Goal: Task Accomplishment & Management: Manage account settings

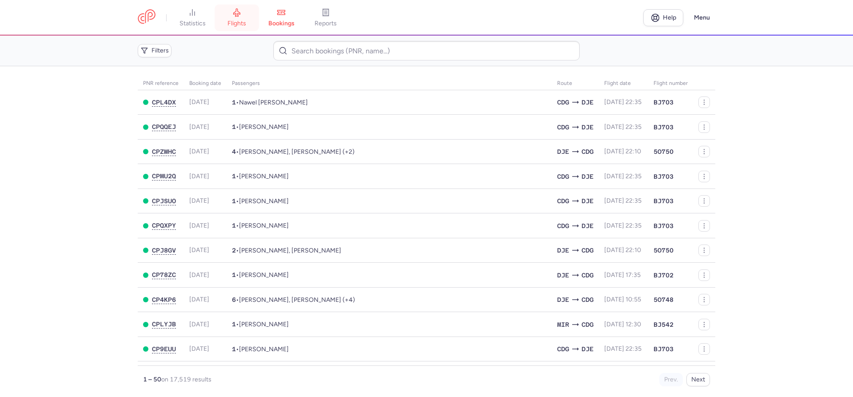
click at [231, 18] on link "flights" at bounding box center [237, 18] width 44 height 20
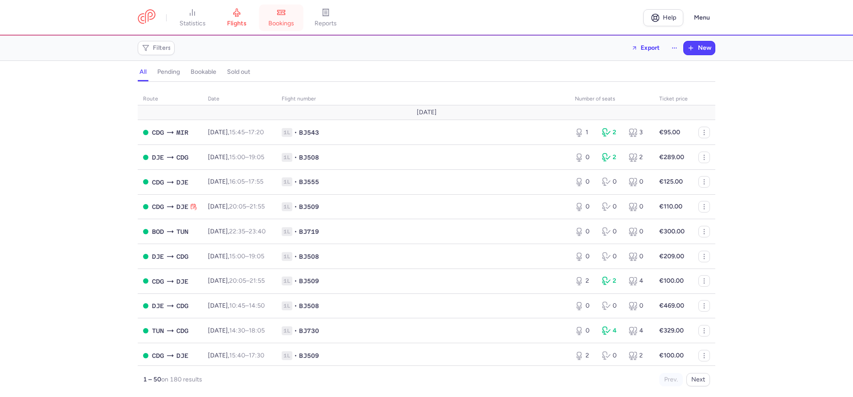
click at [284, 16] on icon at bounding box center [281, 12] width 9 height 9
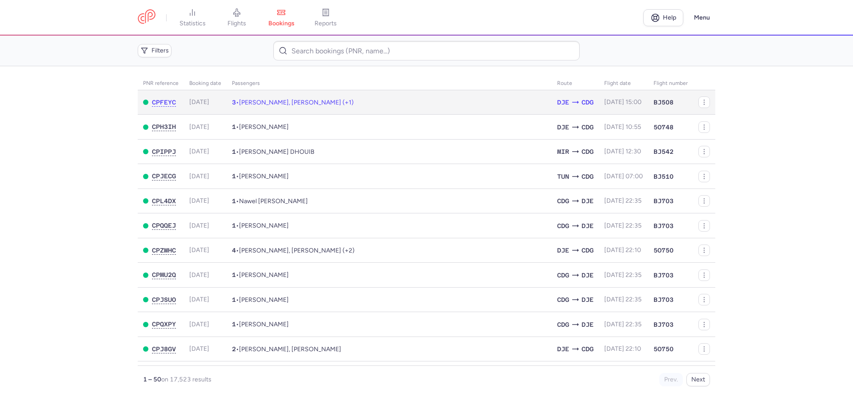
click at [304, 101] on span "[PERSON_NAME], [PERSON_NAME] (+1)" at bounding box center [296, 103] width 115 height 8
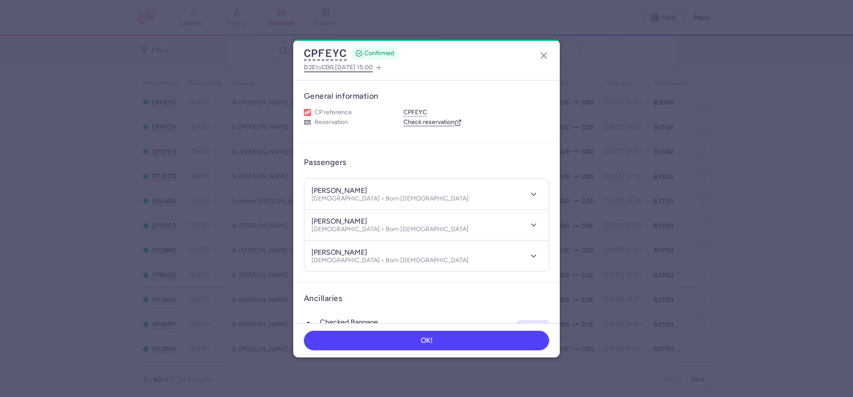
click at [361, 68] on span "[DATE] 15:00" at bounding box center [354, 68] width 38 height 8
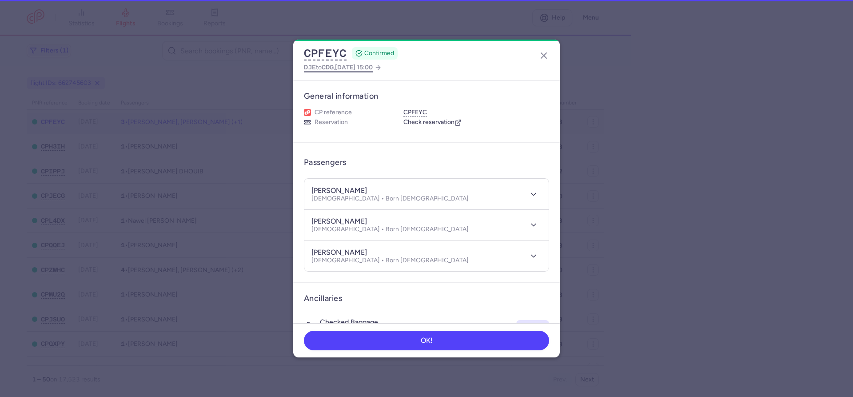
select select "hours"
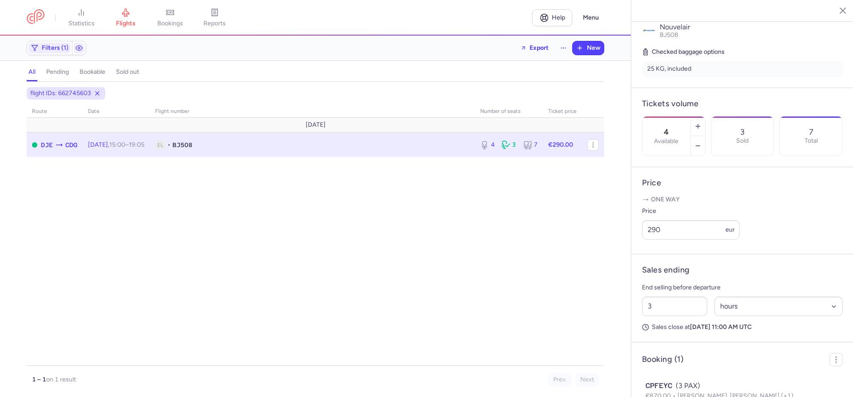
scroll to position [195, 0]
drag, startPoint x: 668, startPoint y: 205, endPoint x: 638, endPoint y: 205, distance: 29.8
click at [642, 219] on input "290" at bounding box center [691, 229] width 98 height 20
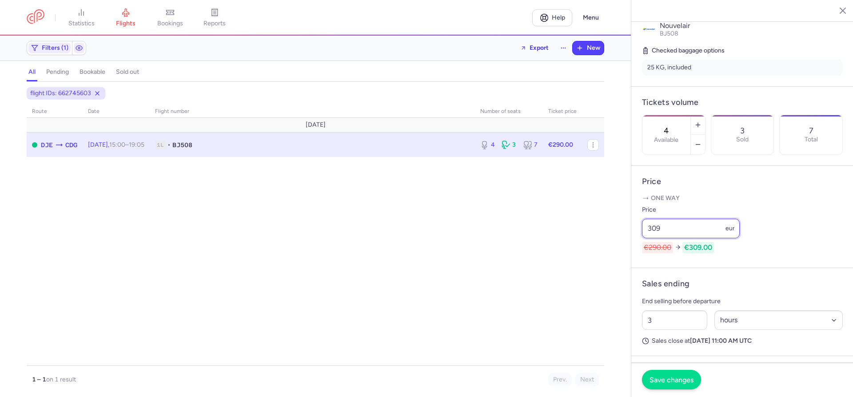
type input "309"
click at [666, 382] on span "Save changes" at bounding box center [672, 380] width 44 height 8
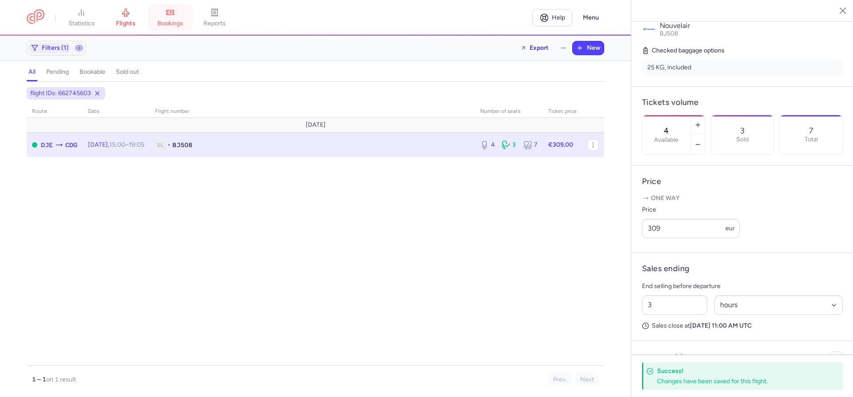
click at [176, 21] on span "bookings" at bounding box center [170, 24] width 26 height 8
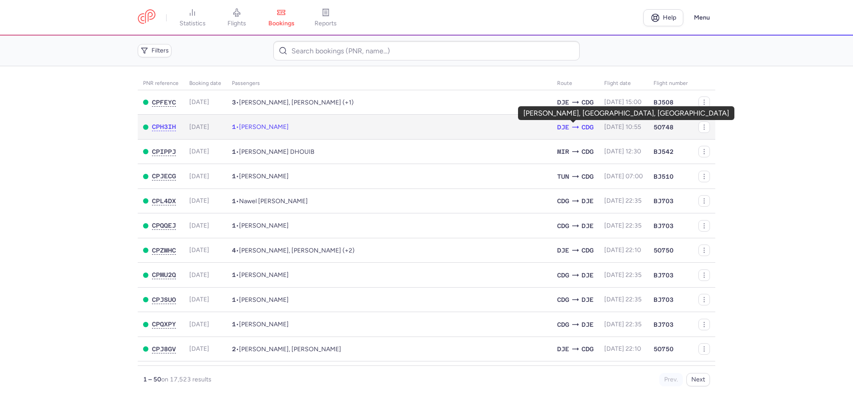
click at [582, 130] on span "CDG" at bounding box center [588, 127] width 12 height 10
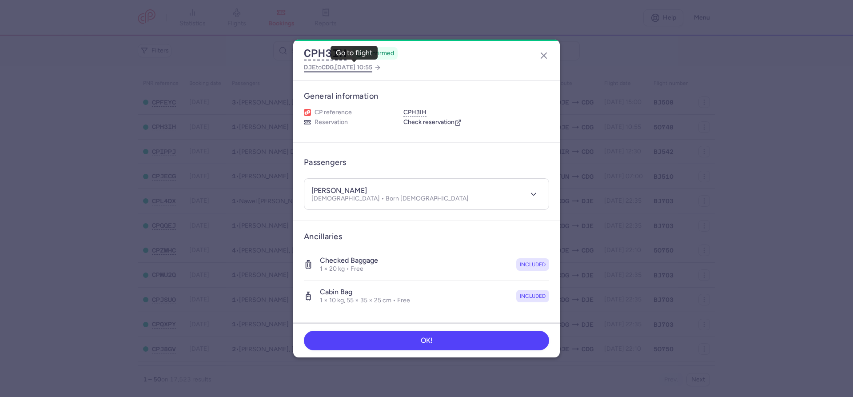
click at [371, 65] on span "[DATE] 10:55" at bounding box center [353, 68] width 37 height 8
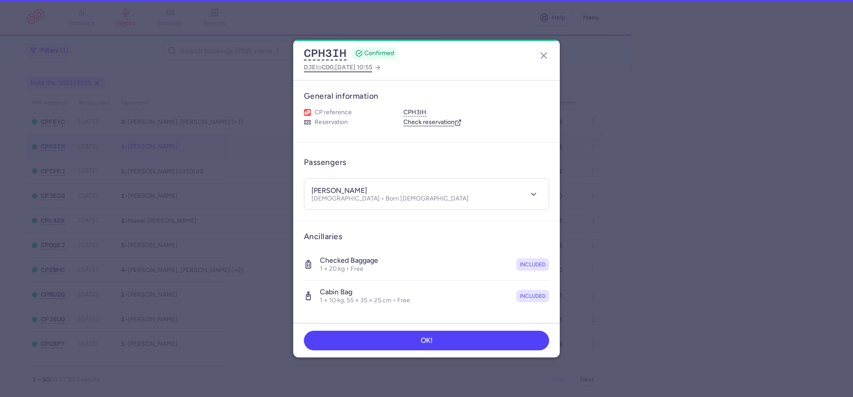
select select "hours"
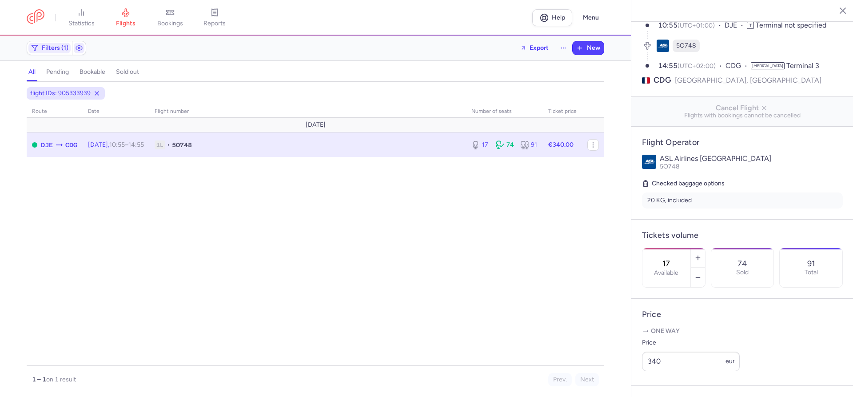
scroll to position [203, 0]
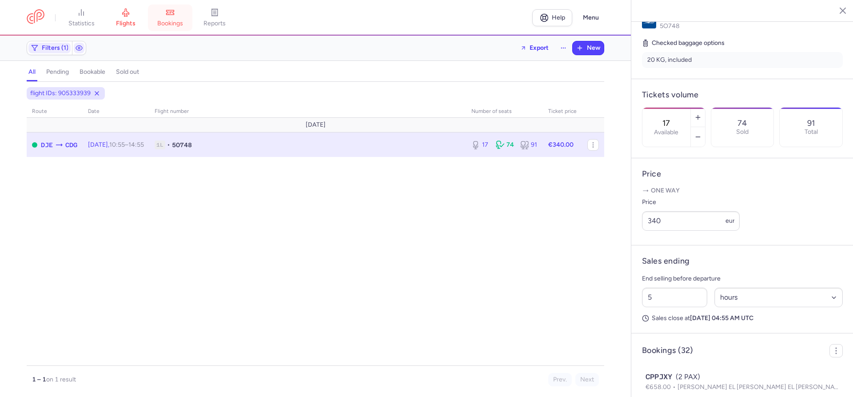
click at [167, 22] on span "bookings" at bounding box center [170, 24] width 26 height 8
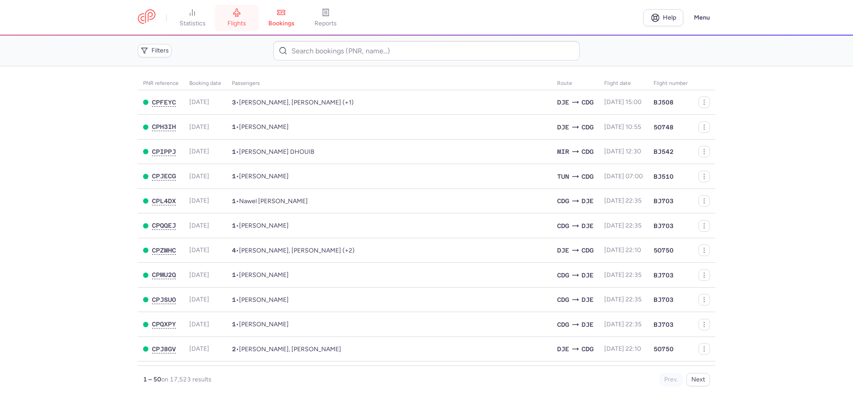
click at [235, 20] on span "flights" at bounding box center [237, 24] width 19 height 8
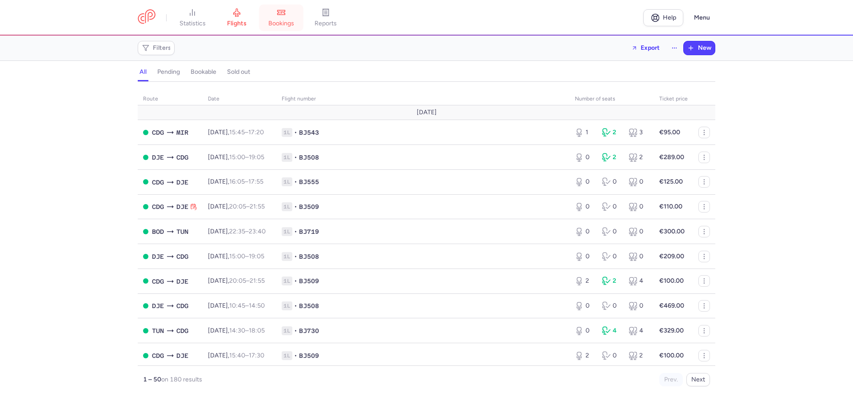
click at [293, 23] on span "bookings" at bounding box center [281, 24] width 26 height 8
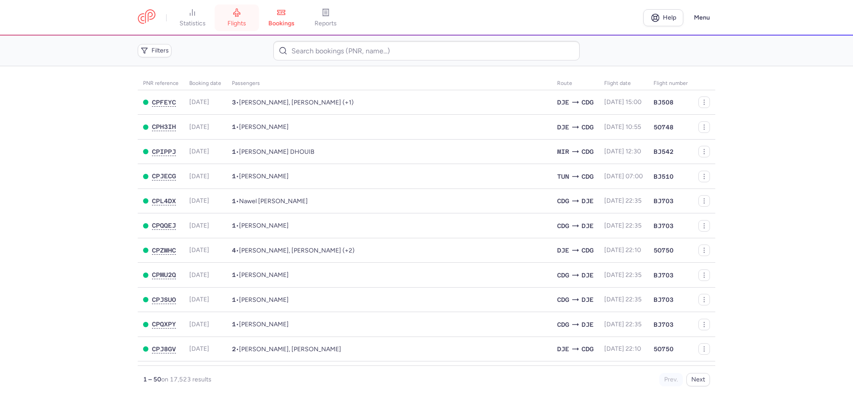
click at [240, 19] on link "flights" at bounding box center [237, 18] width 44 height 20
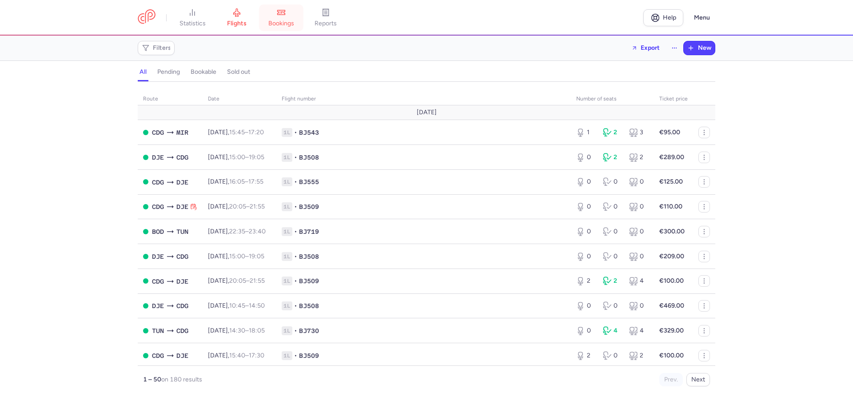
click at [286, 21] on span "bookings" at bounding box center [281, 24] width 26 height 8
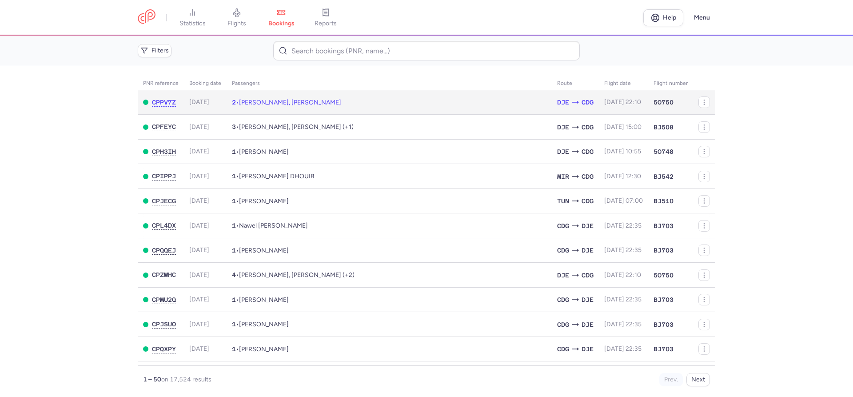
click at [291, 100] on span "[PERSON_NAME], [PERSON_NAME]" at bounding box center [290, 103] width 102 height 8
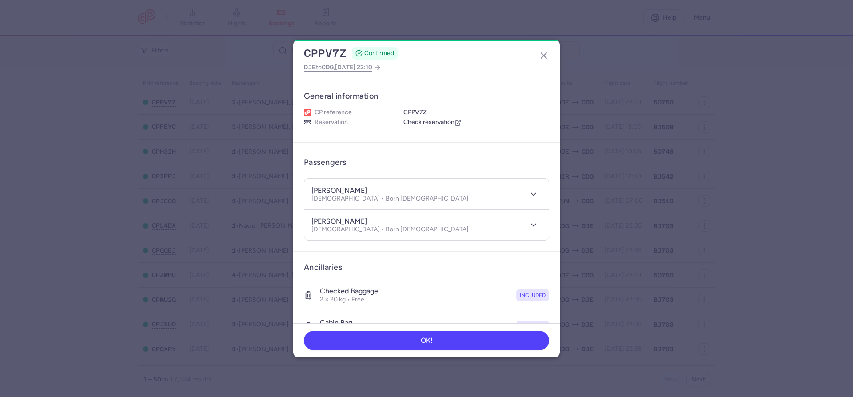
click at [357, 67] on span "[DATE] 22:10" at bounding box center [353, 68] width 37 height 8
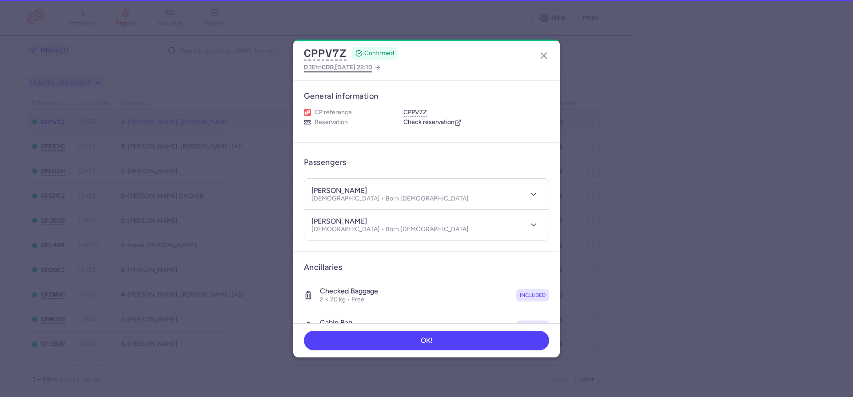
select select "hours"
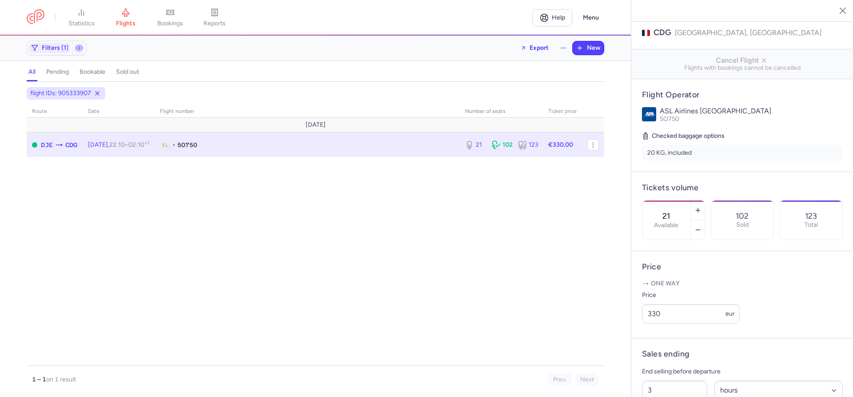
scroll to position [101, 0]
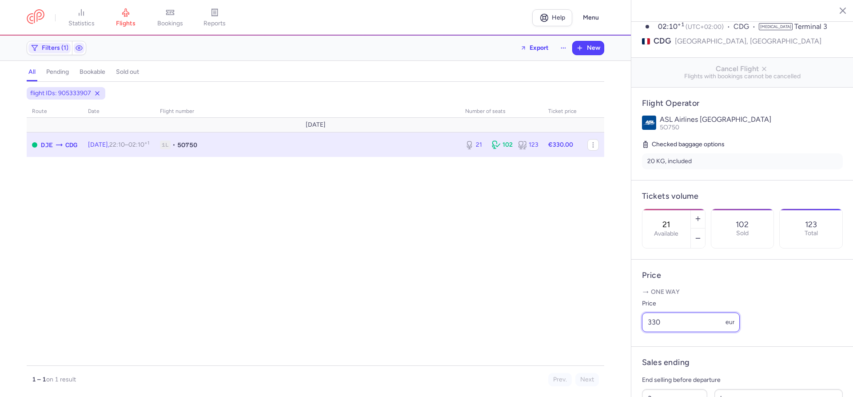
drag, startPoint x: 661, startPoint y: 300, endPoint x: 645, endPoint y: 300, distance: 16.9
click at [645, 313] on input "330" at bounding box center [691, 323] width 98 height 20
click at [697, 270] on h4 "Price" at bounding box center [742, 275] width 201 height 10
click at [184, 14] on link "bookings" at bounding box center [170, 18] width 44 height 20
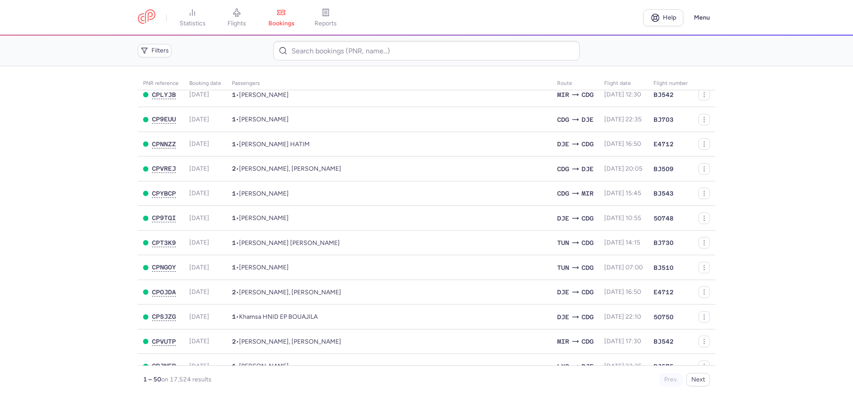
scroll to position [355, 0]
